Goal: Check status: Check status

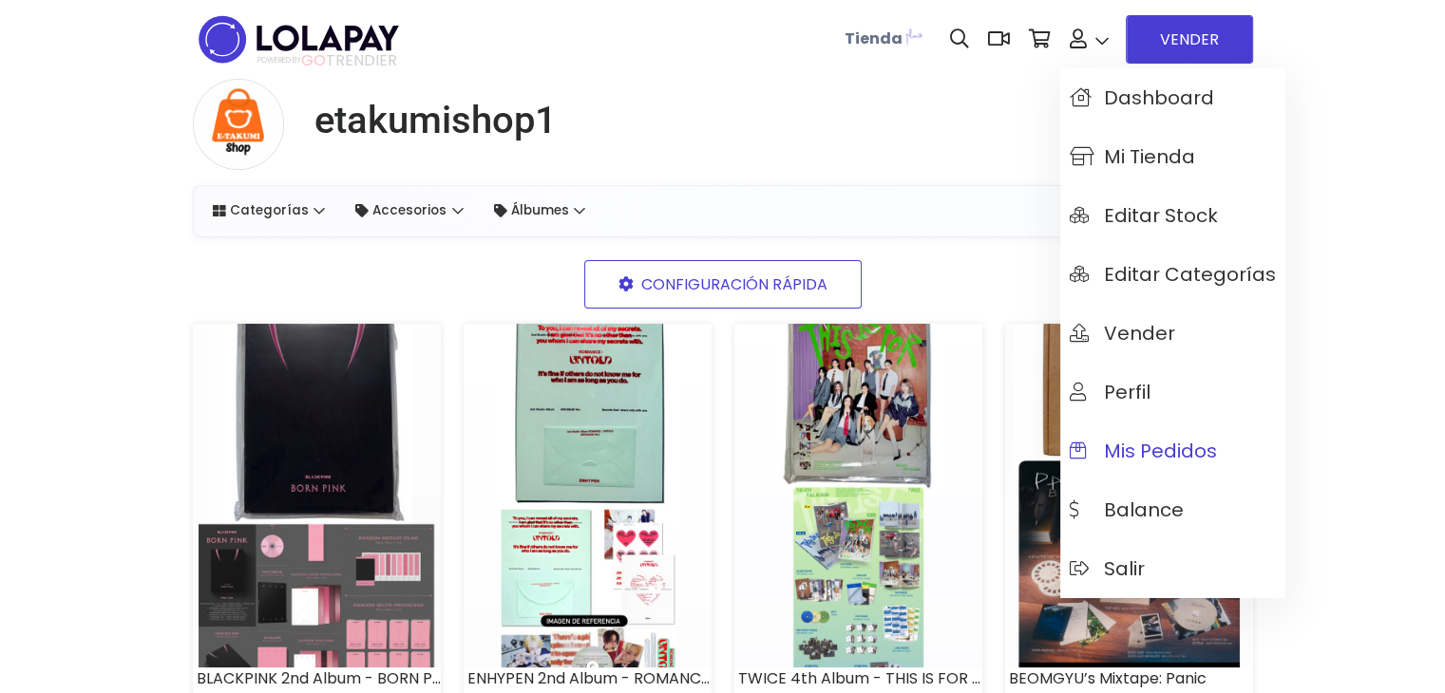
click at [1168, 452] on span "Mis pedidos" at bounding box center [1142, 451] width 147 height 21
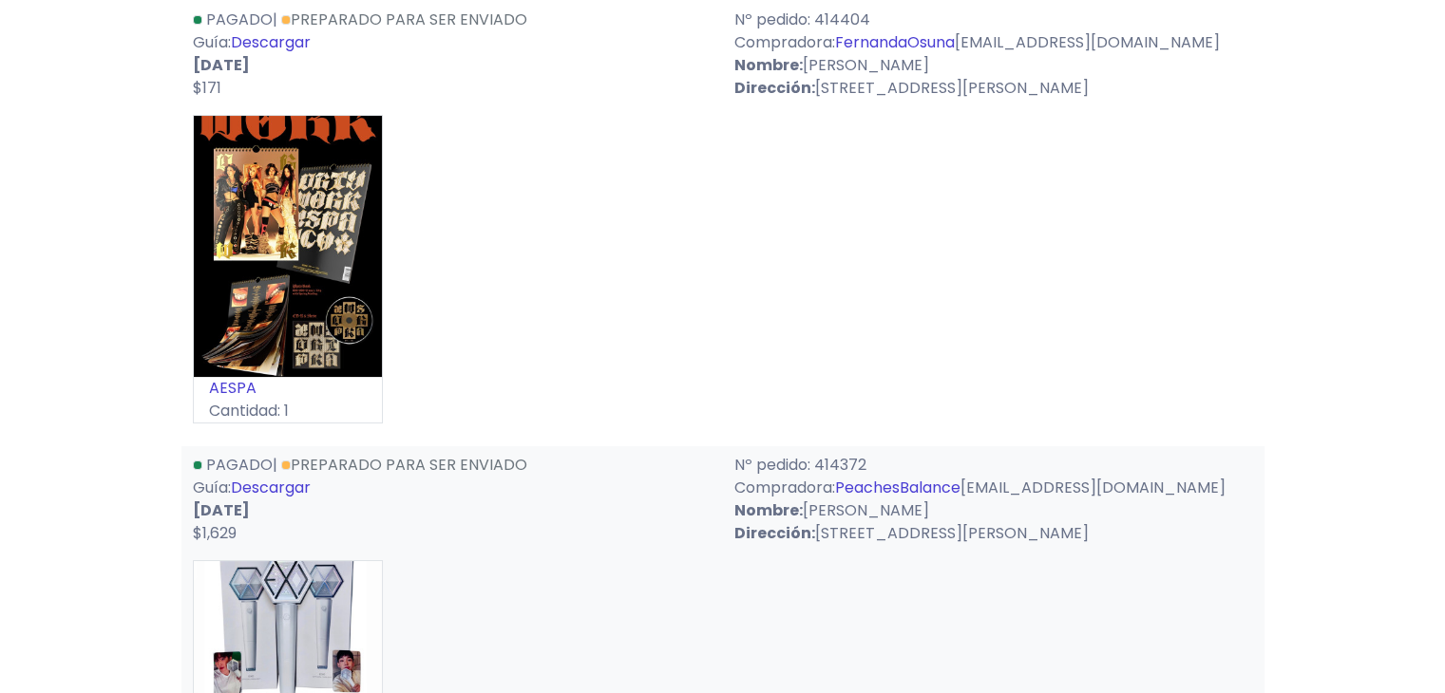
scroll to position [399, 0]
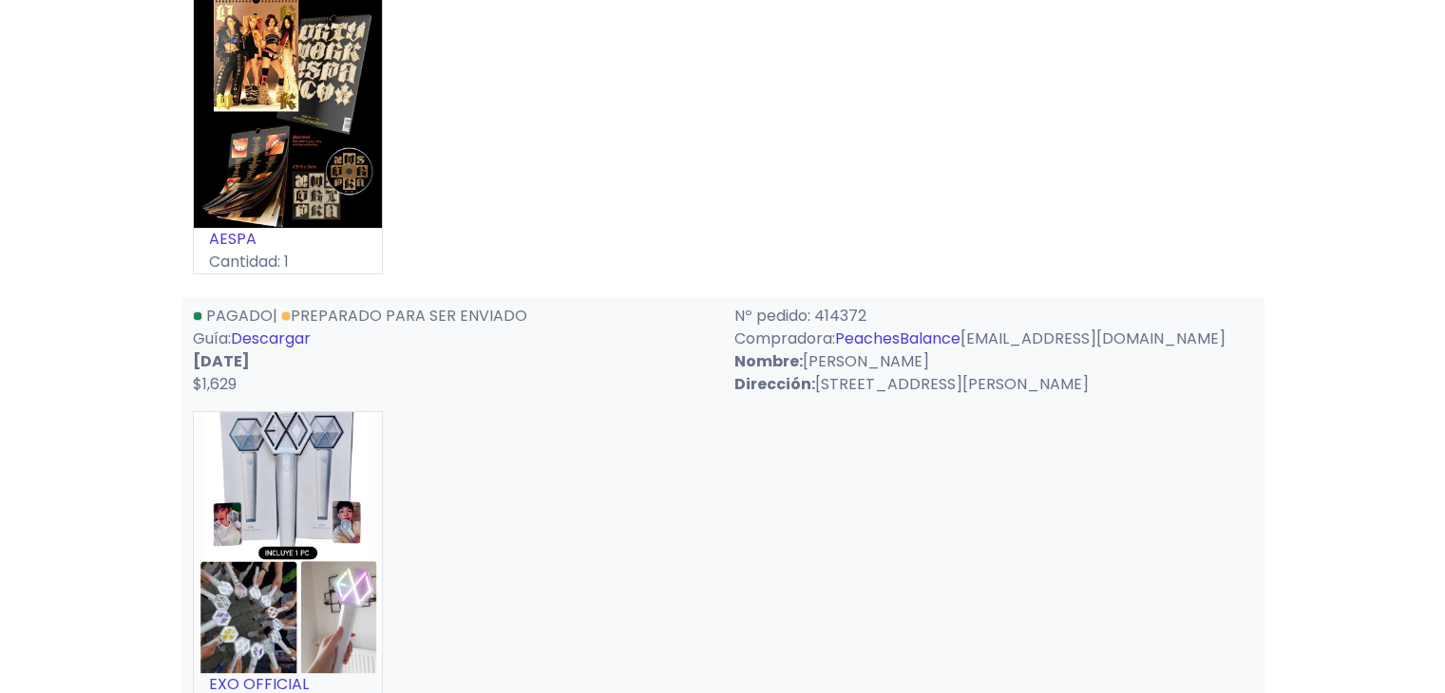
click at [295, 335] on link "Descargar" at bounding box center [271, 339] width 80 height 22
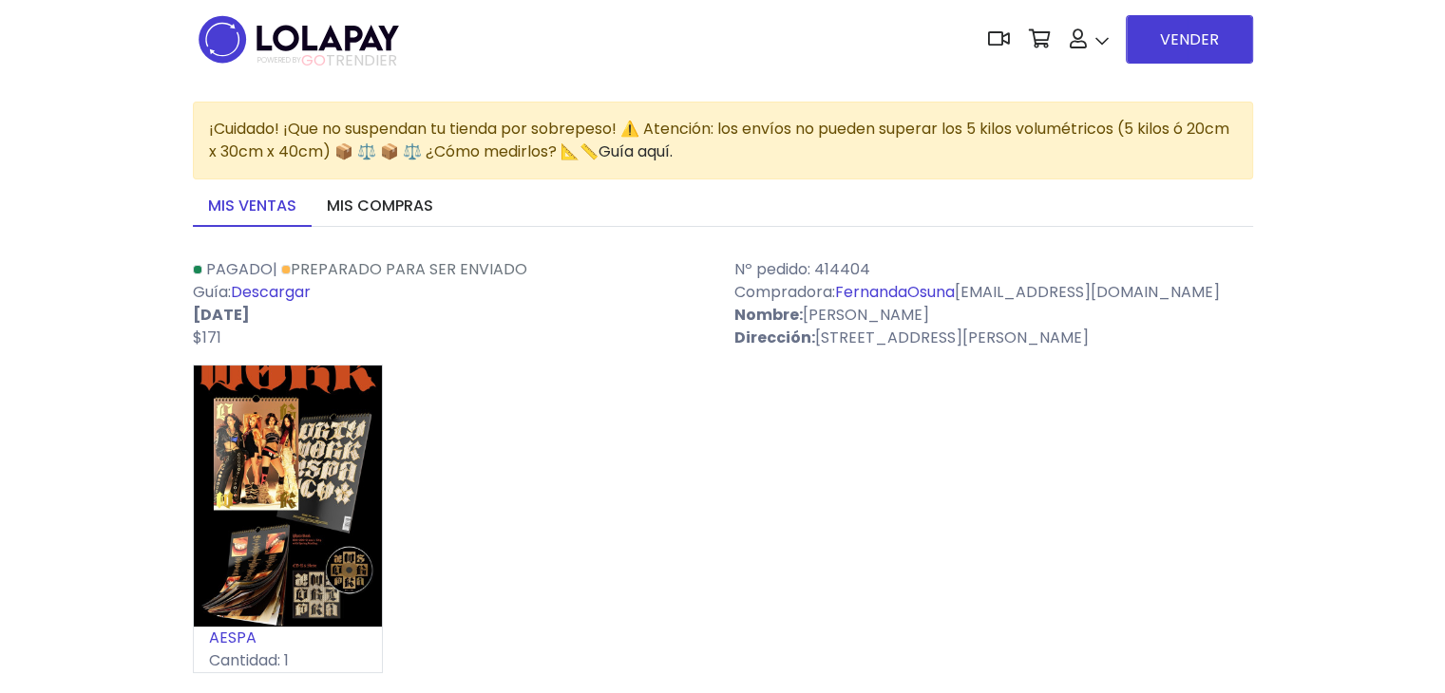
click at [248, 292] on link "Descargar" at bounding box center [271, 292] width 80 height 22
